Goal: Information Seeking & Learning: Compare options

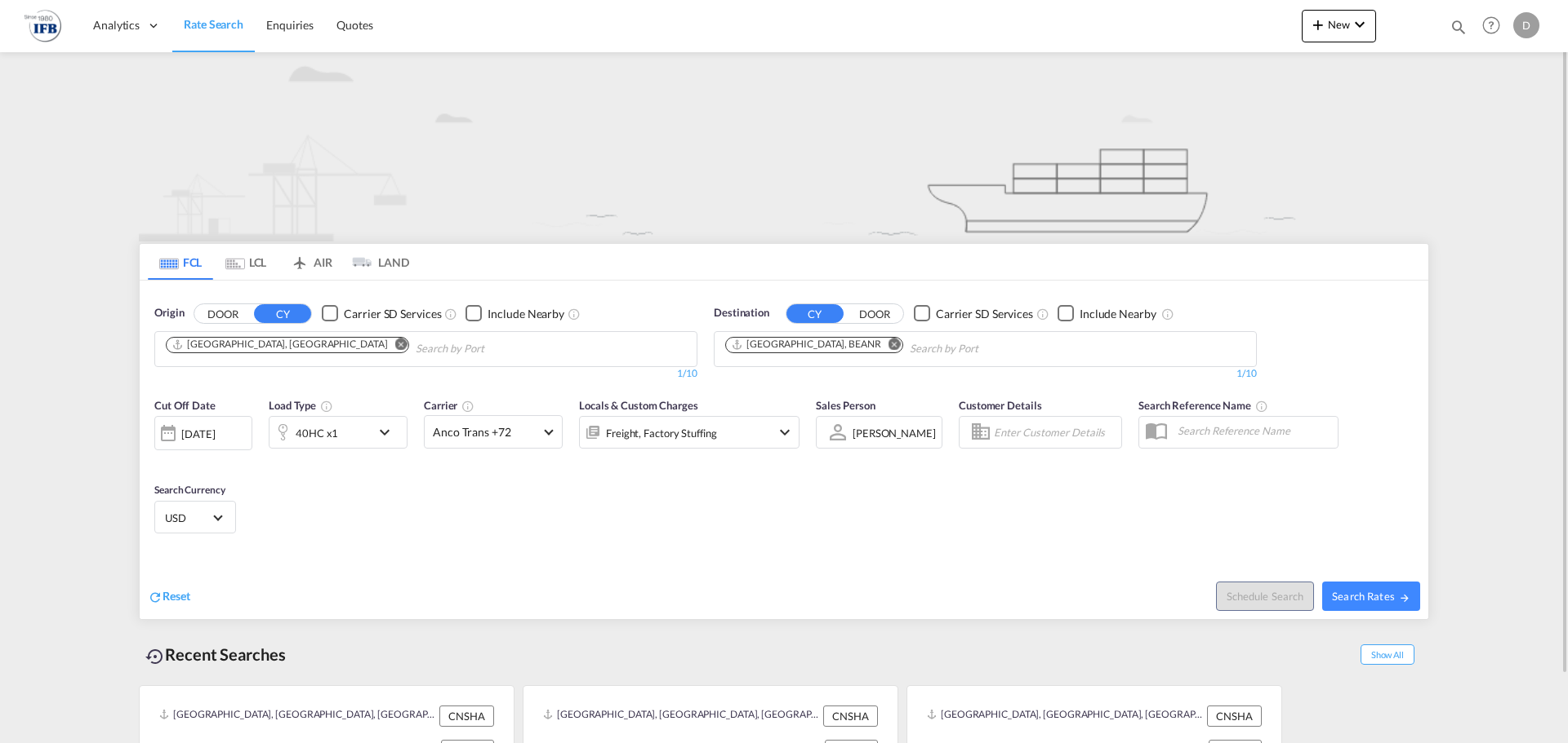
click at [395, 347] on md-icon "Remove" at bounding box center [401, 343] width 12 height 12
click at [297, 347] on body "Analytics Reports Rate Search Enquiries Quotes Analytics Reports" at bounding box center [784, 371] width 1568 height 743
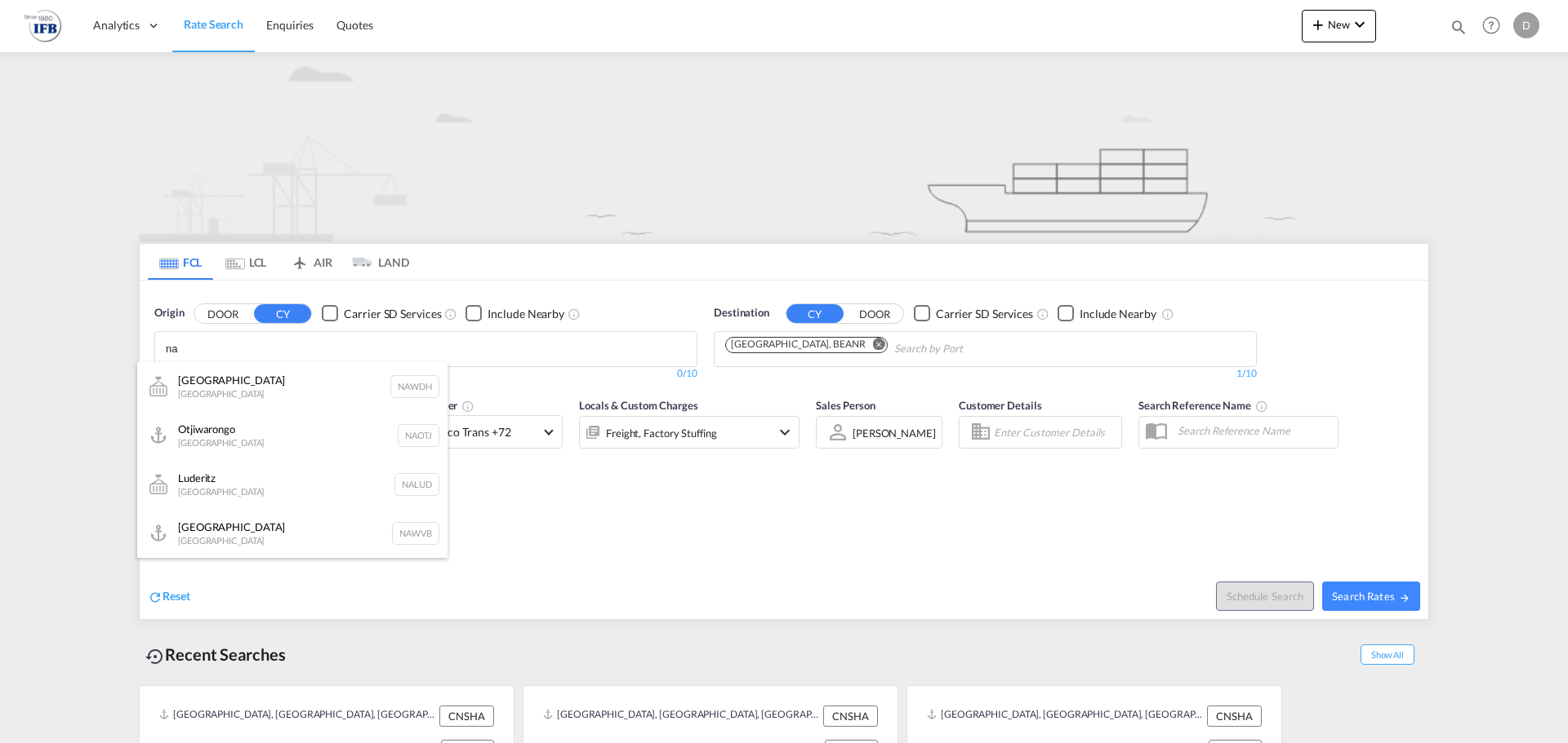
type input "n"
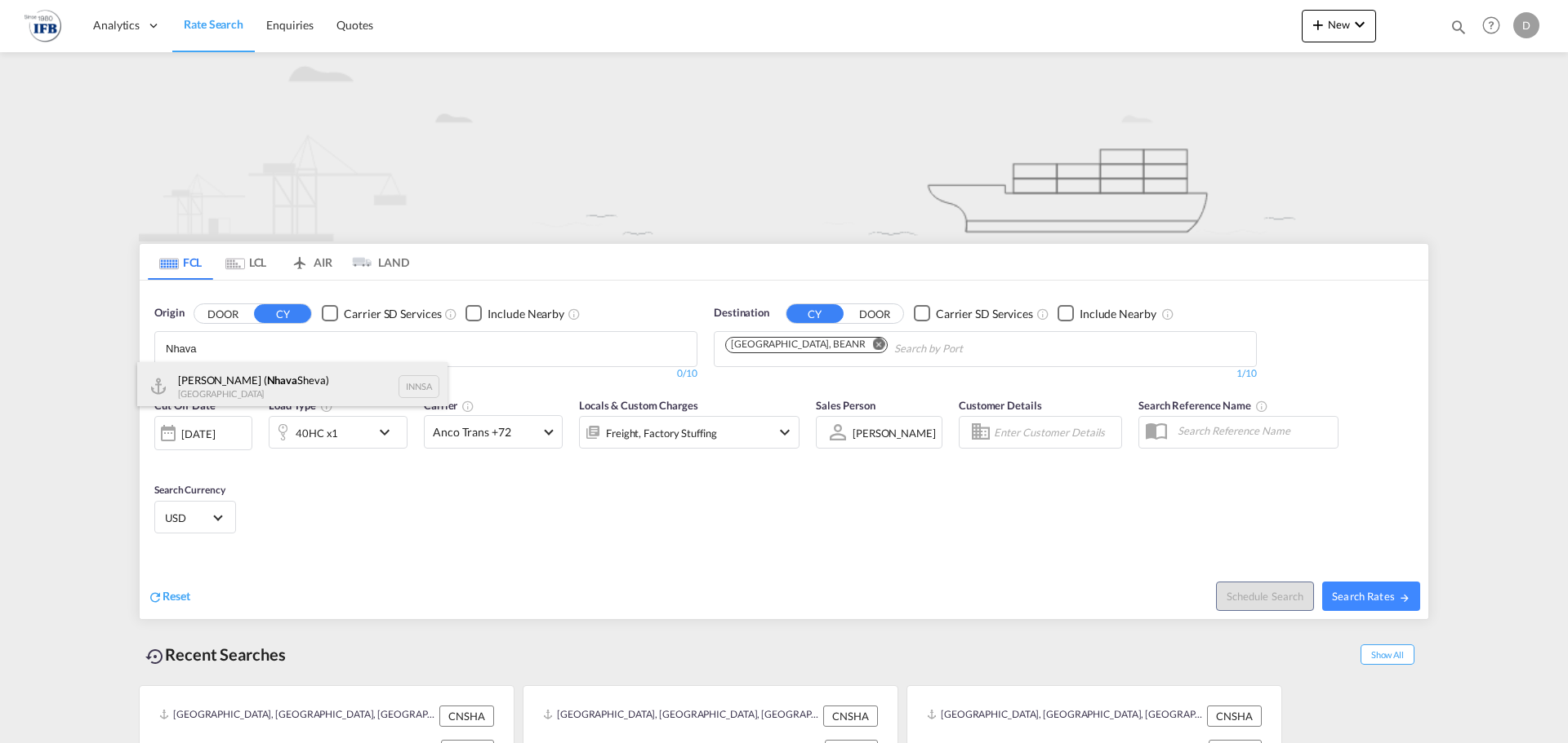
type input "Nhava"
click at [296, 386] on div "Jawaharlal Nehru ( Nhava Sheva) India INNSA" at bounding box center [292, 386] width 310 height 49
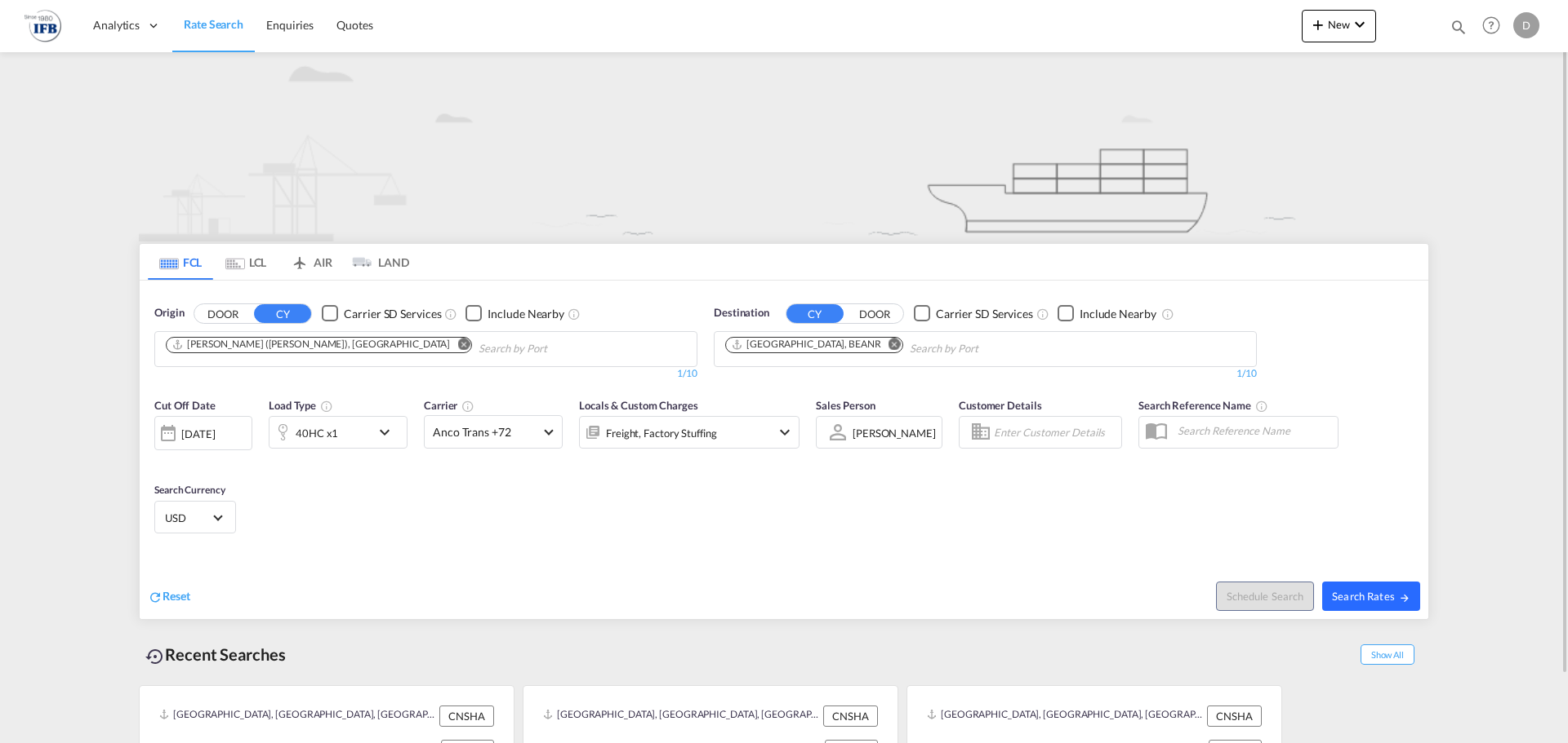
click at [1362, 596] on span "Search Rates" at bounding box center [1370, 597] width 78 height 13
type input "INNSA to BEANR / 8 Sep 2025"
